Goal: Task Accomplishment & Management: Manage account settings

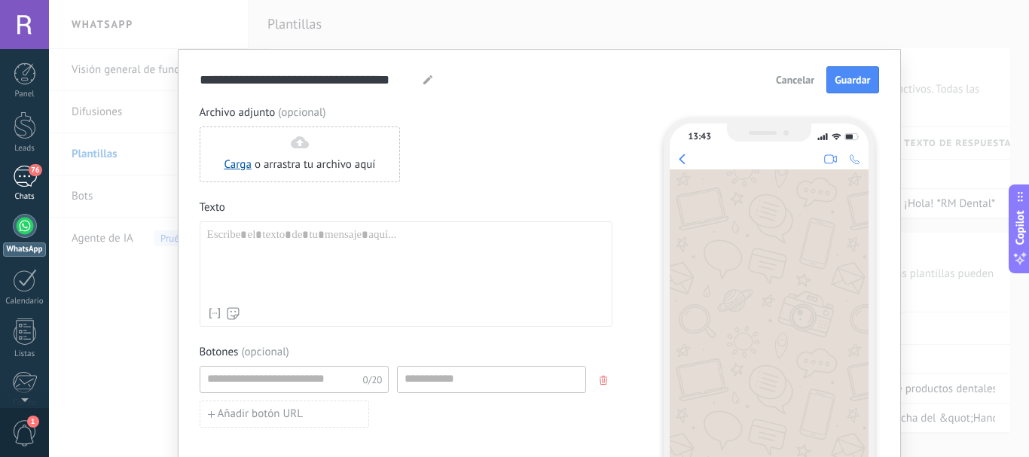
click at [20, 170] on div "76" at bounding box center [25, 177] width 24 height 22
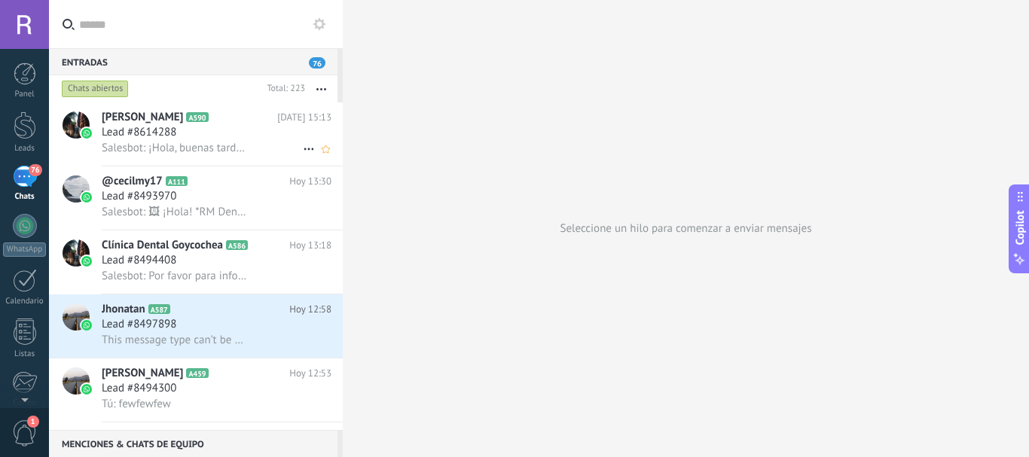
click at [123, 127] on span "Lead #8614288" at bounding box center [139, 132] width 75 height 15
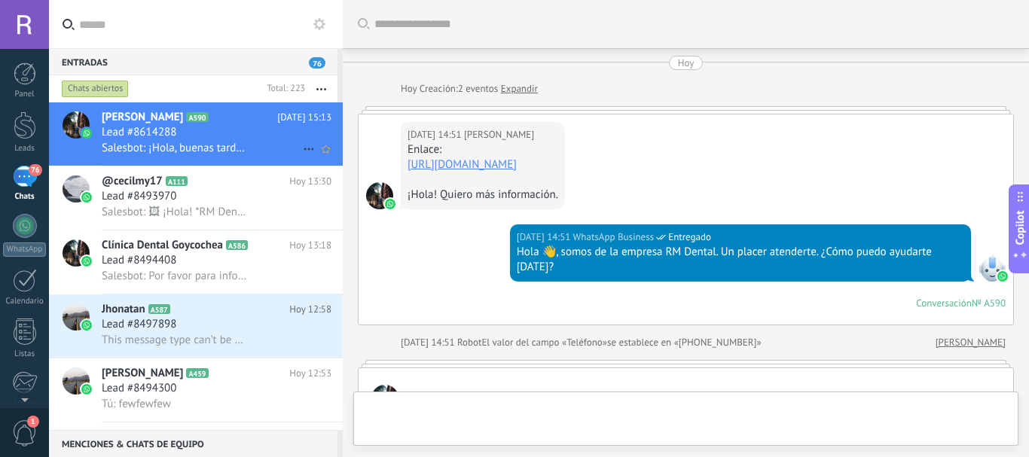
scroll to position [927, 0]
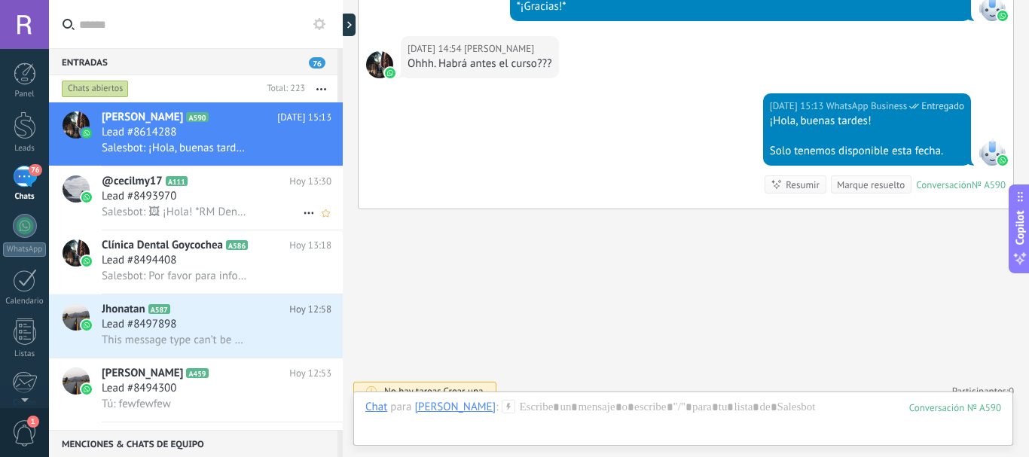
click at [173, 199] on span "Lead #8493970" at bounding box center [139, 196] width 75 height 15
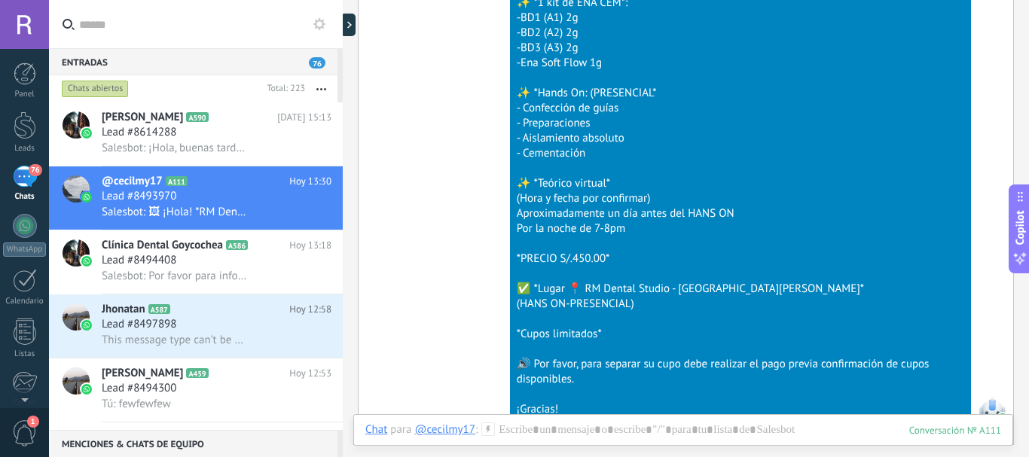
scroll to position [7629, 0]
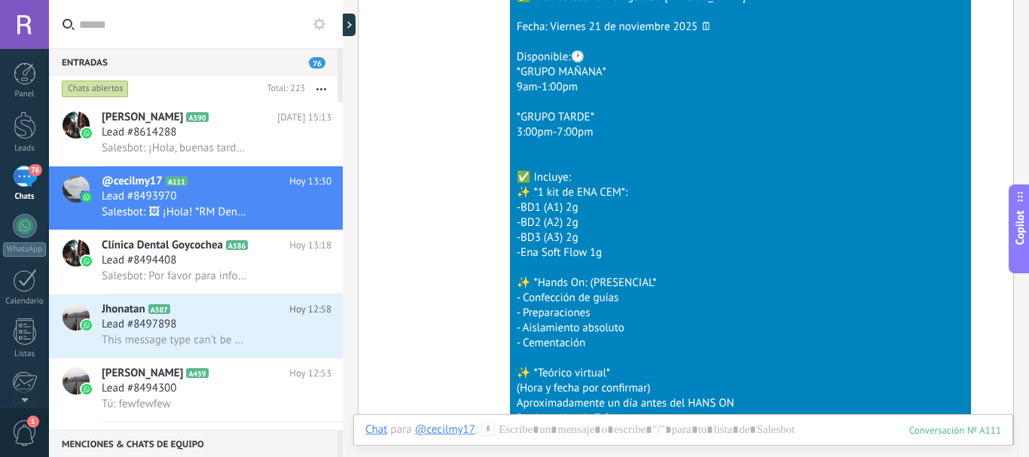
click at [99, 90] on div "Chats abiertos" at bounding box center [95, 89] width 67 height 18
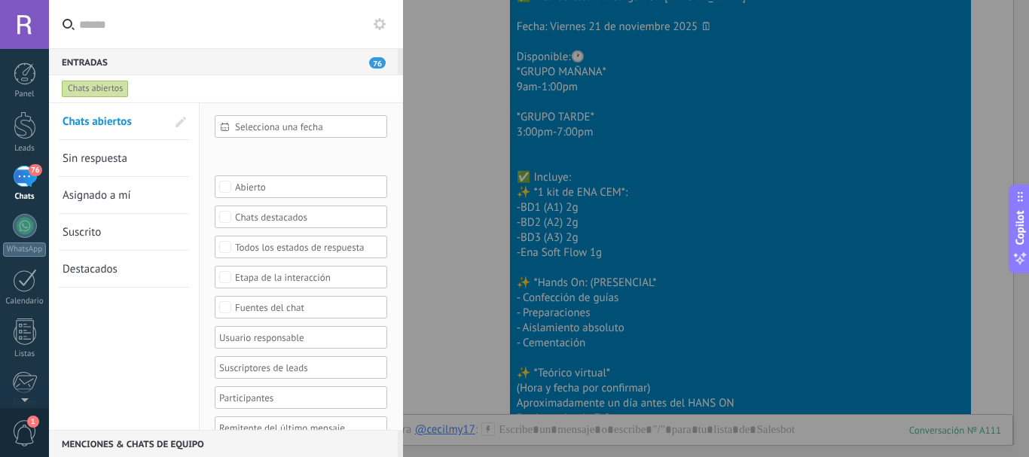
click at [99, 90] on div "Chats abiertos" at bounding box center [95, 89] width 67 height 18
click at [119, 163] on span "Sin respuesta" at bounding box center [95, 158] width 65 height 14
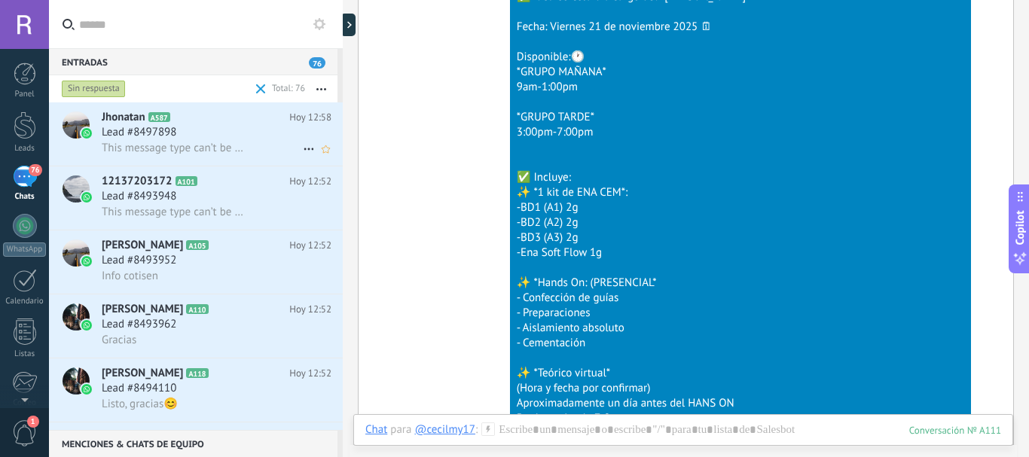
click at [163, 113] on span "A587" at bounding box center [159, 117] width 22 height 10
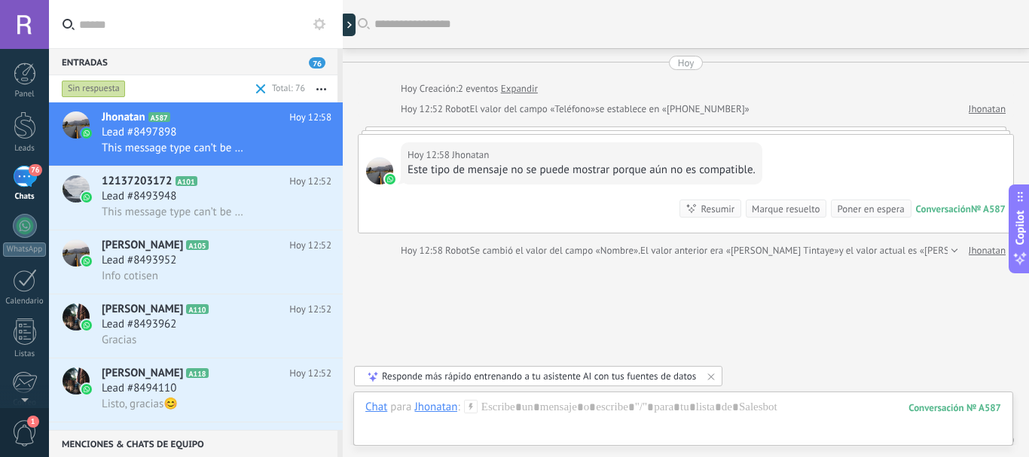
scroll to position [64, 0]
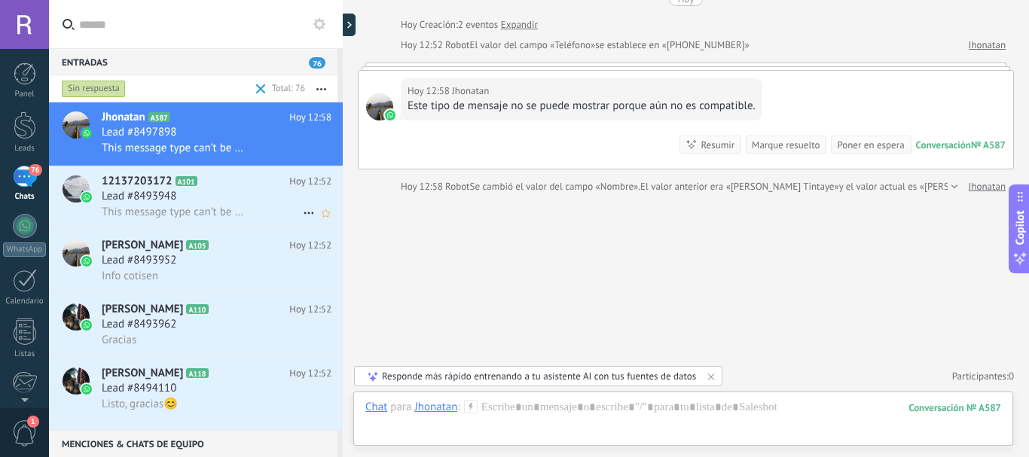
click at [125, 188] on span "12137203172" at bounding box center [137, 181] width 71 height 15
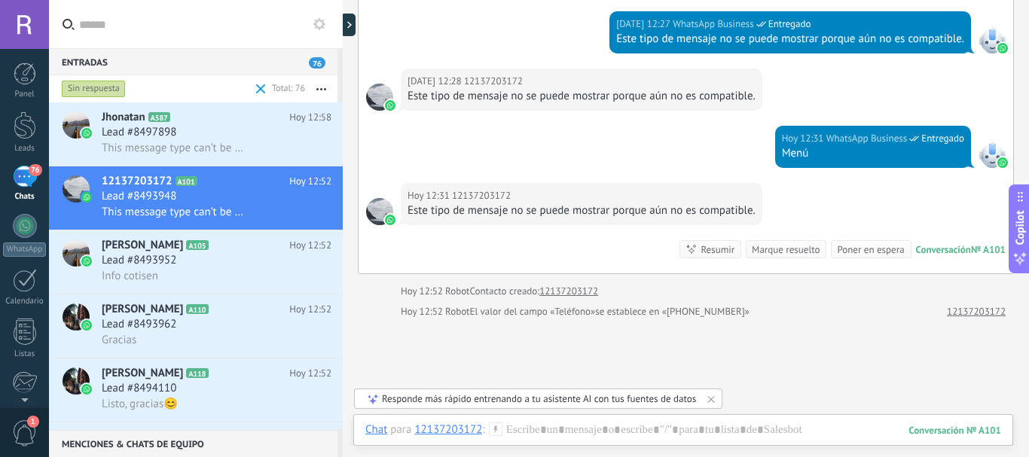
click at [29, 171] on span "76" at bounding box center [35, 170] width 13 height 12
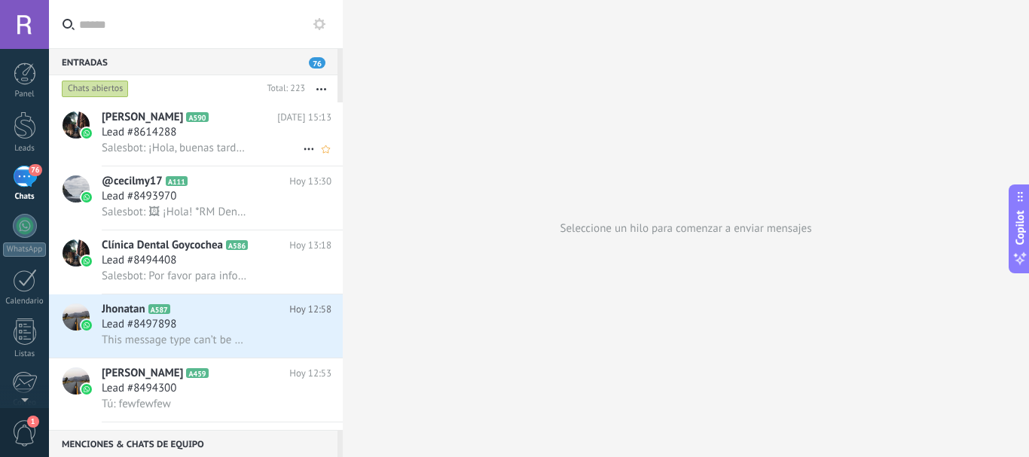
click at [254, 130] on div "Lead #8614288" at bounding box center [217, 132] width 230 height 15
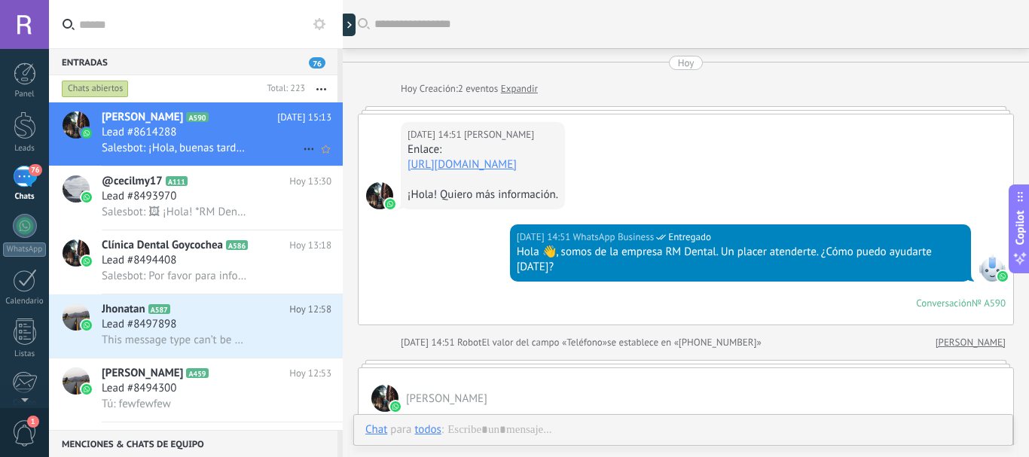
scroll to position [834, 0]
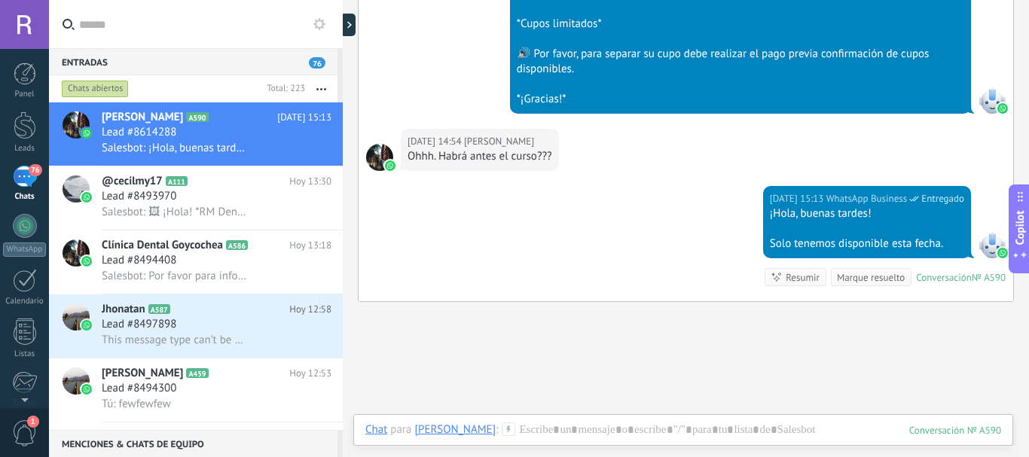
click at [379, 145] on div at bounding box center [379, 157] width 27 height 27
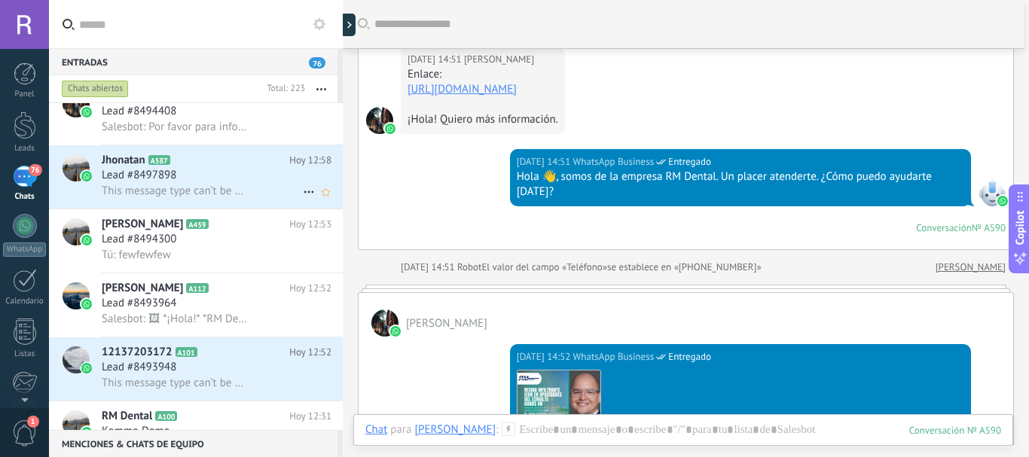
scroll to position [151, 0]
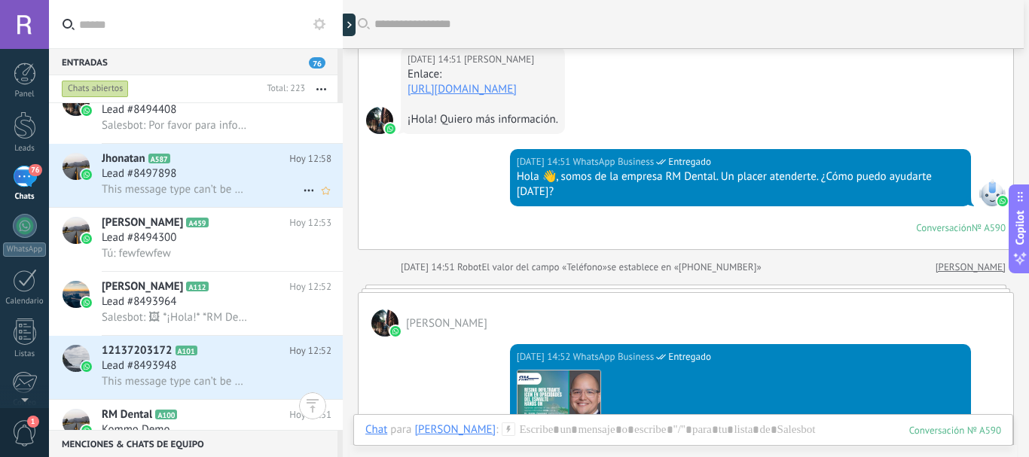
click at [234, 182] on div "This message type can’t be displayed because it’s not supported yet." at bounding box center [217, 190] width 230 height 16
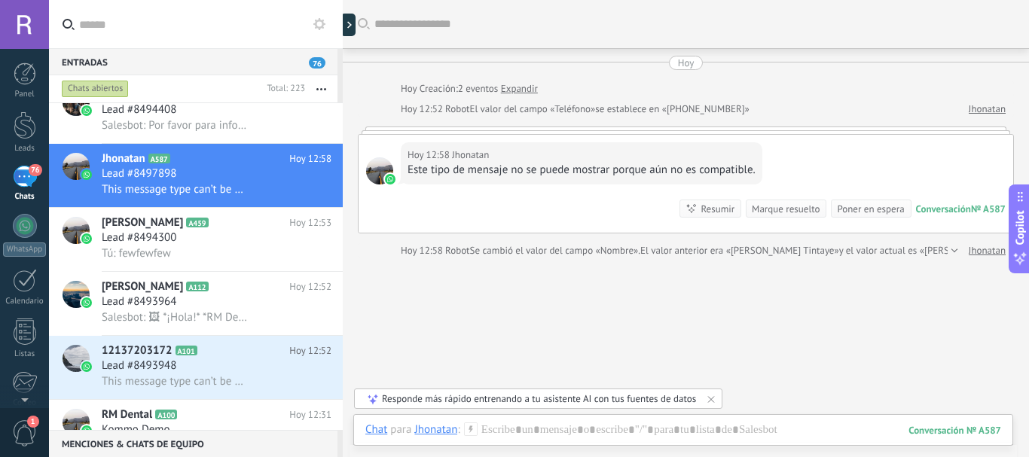
scroll to position [64, 0]
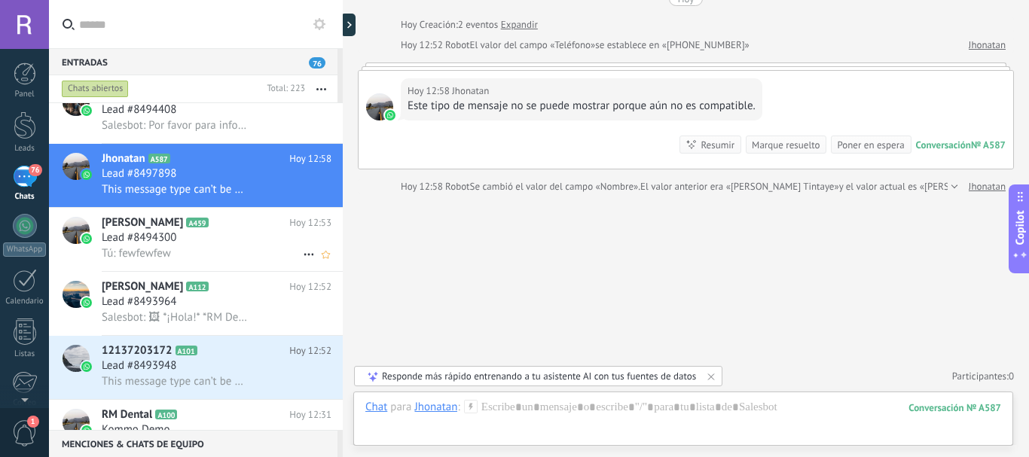
click at [171, 253] on h3 "Tú: fewfewfew" at bounding box center [140, 253] width 77 height 15
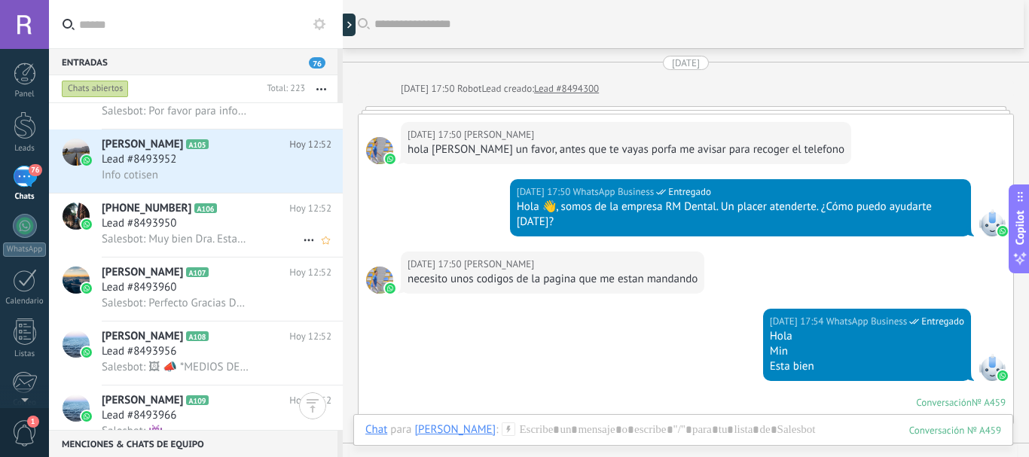
scroll to position [679, 0]
click at [158, 153] on span "Lead #8493952" at bounding box center [139, 158] width 75 height 15
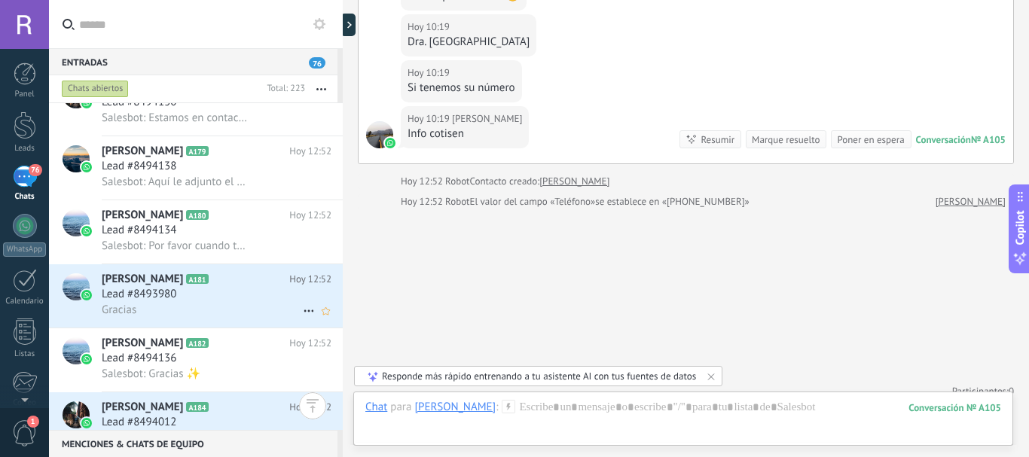
scroll to position [2487, 0]
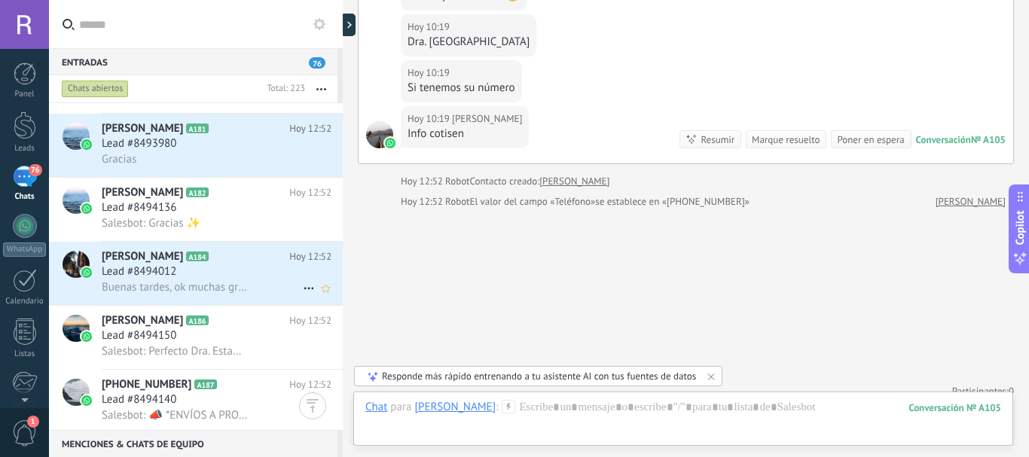
click at [168, 267] on span "Lead #8494012" at bounding box center [139, 271] width 75 height 15
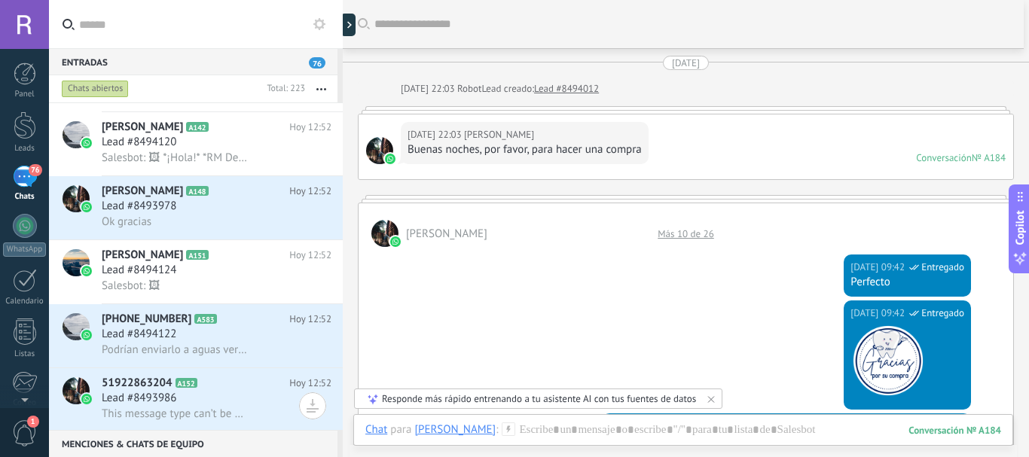
scroll to position [1507, 0]
